Goal: Register for event/course

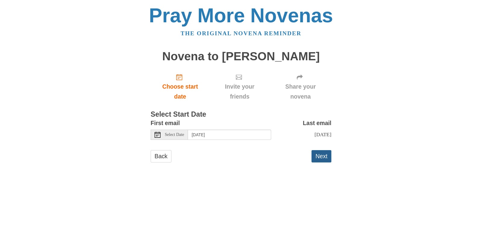
click at [318, 159] on button "Next" at bounding box center [321, 156] width 20 height 12
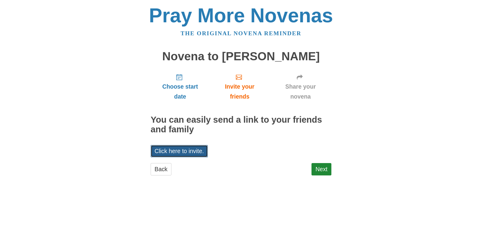
click at [188, 155] on link "Click here to invite." at bounding box center [179, 151] width 57 height 12
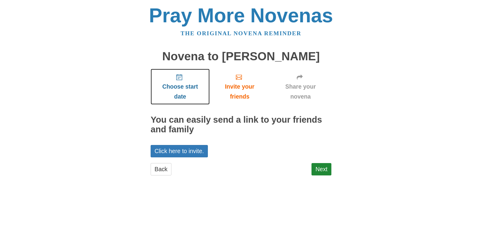
click at [177, 81] on link "Choose start date" at bounding box center [180, 87] width 59 height 36
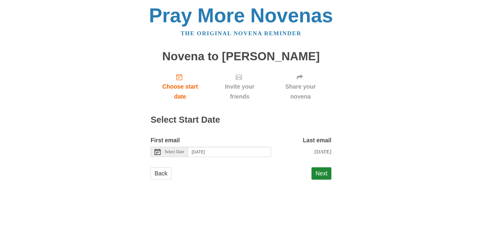
click at [155, 152] on icon at bounding box center [158, 152] width 6 height 6
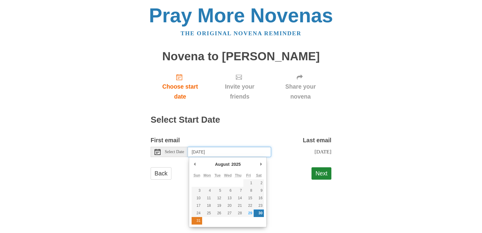
type input "Sunday, August 31st"
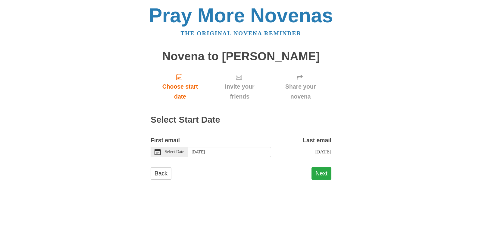
click at [320, 180] on button "Next" at bounding box center [321, 173] width 20 height 12
